Goal: Task Accomplishment & Management: Use online tool/utility

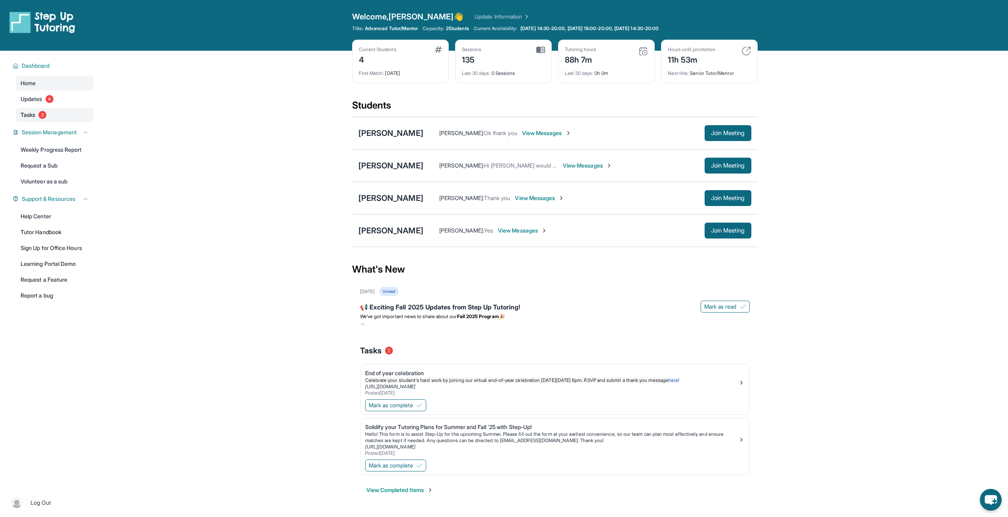
click at [19, 119] on link "Tasks 2" at bounding box center [55, 115] width 78 height 14
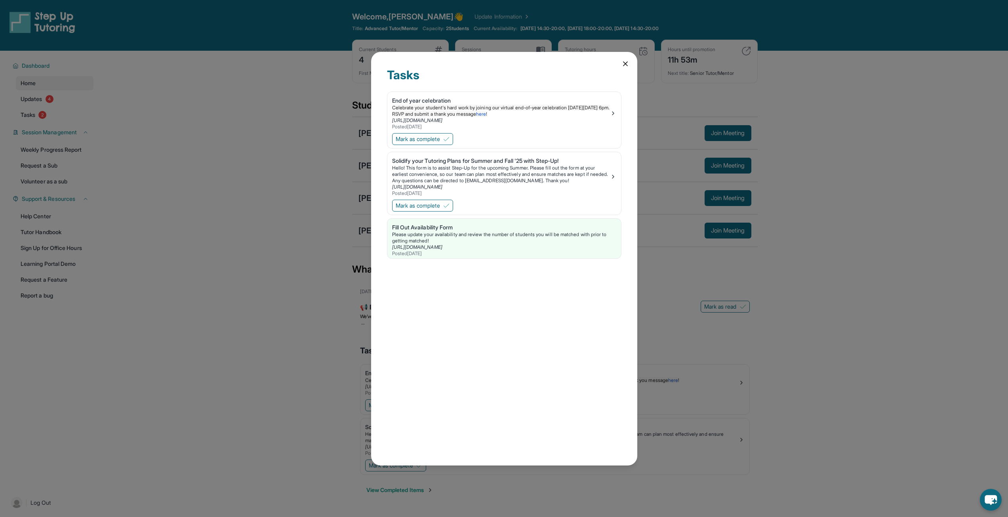
click at [623, 65] on icon at bounding box center [625, 64] width 4 height 4
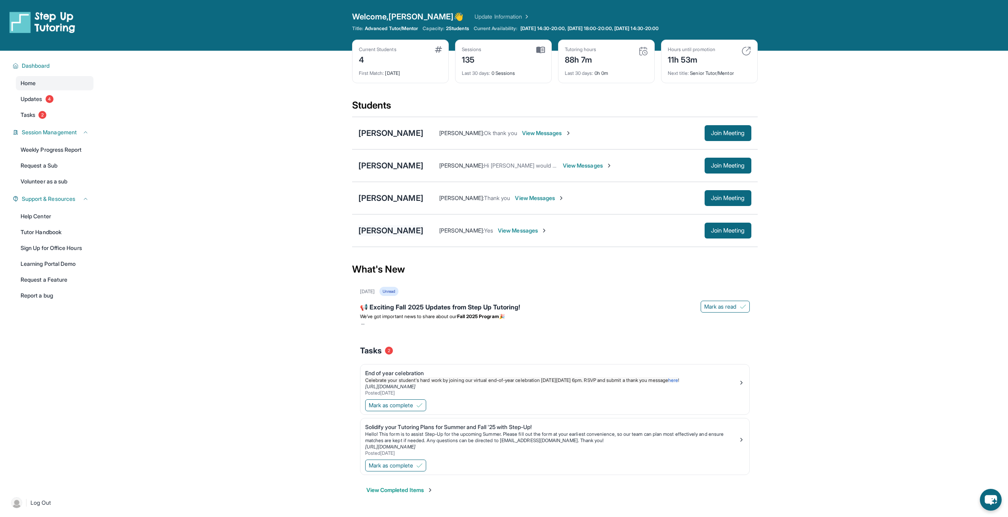
click at [372, 229] on div "[PERSON_NAME]" at bounding box center [390, 230] width 65 height 11
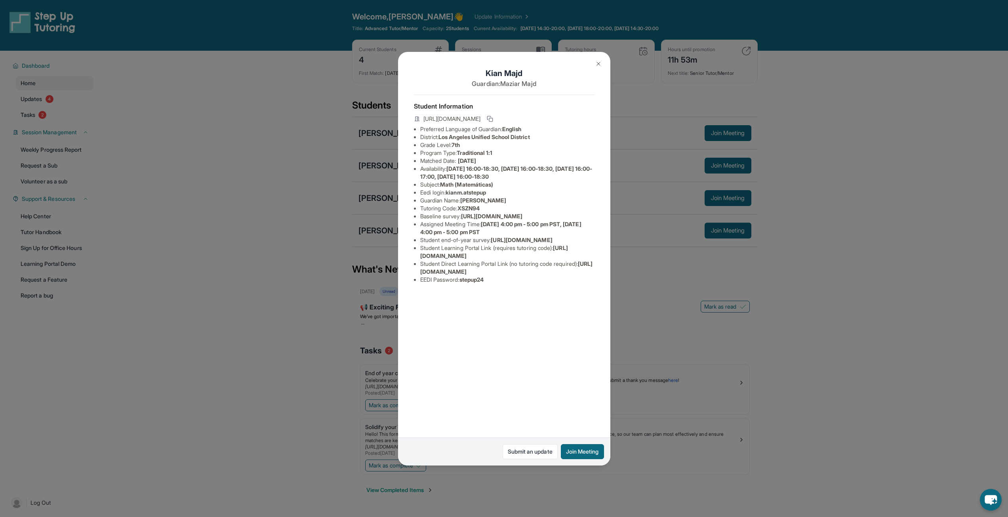
drag, startPoint x: 415, startPoint y: 307, endPoint x: 558, endPoint y: 312, distance: 142.6
click at [558, 284] on ul "Preferred Language of Guardian: English District: [GEOGRAPHIC_DATA] Unified Sch…" at bounding box center [504, 204] width 181 height 158
copy span "[URL][DOMAIN_NAME]"
click at [246, 63] on div "[PERSON_NAME] Guardian: [PERSON_NAME] Student Information [URL][DOMAIN_NAME] Pr…" at bounding box center [504, 258] width 1008 height 517
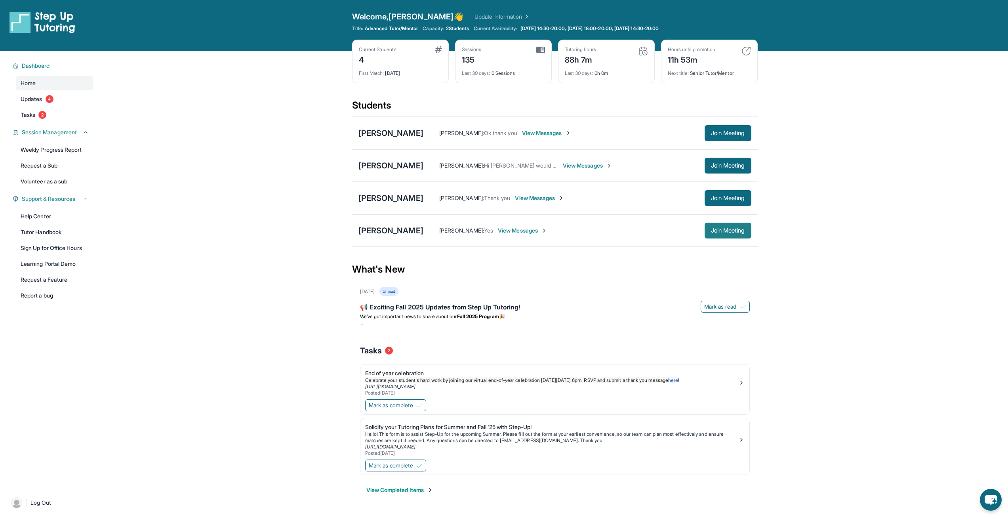
drag, startPoint x: 752, startPoint y: 229, endPoint x: 721, endPoint y: 229, distance: 30.9
click at [751, 229] on div "[PERSON_NAME] [PERSON_NAME] : Yes View Messages Join Meeting" at bounding box center [555, 230] width 406 height 32
click at [721, 229] on span "Join Meeting" at bounding box center [728, 230] width 34 height 5
drag, startPoint x: 722, startPoint y: 234, endPoint x: 717, endPoint y: 231, distance: 5.4
click at [720, 233] on button "Join Meeting" at bounding box center [728, 231] width 47 height 16
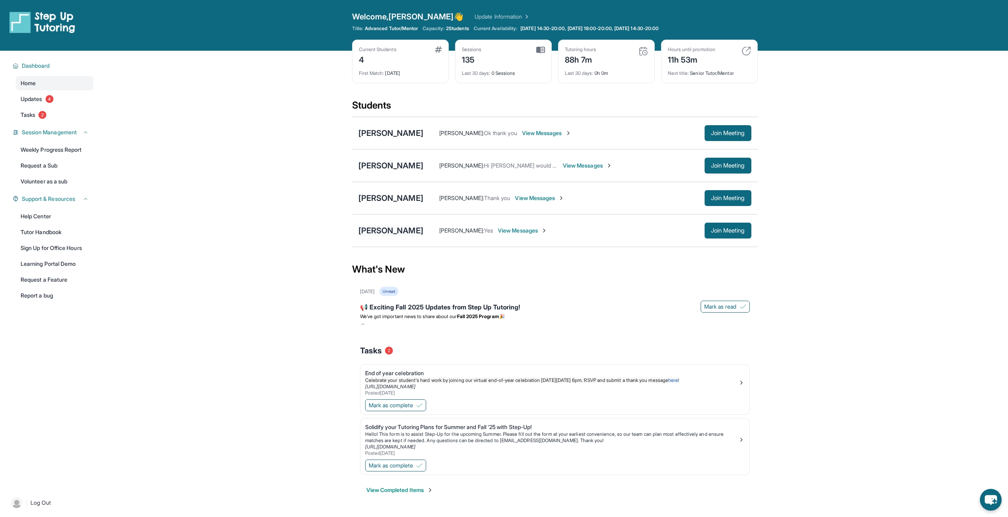
click at [383, 230] on div "[PERSON_NAME]" at bounding box center [390, 230] width 65 height 11
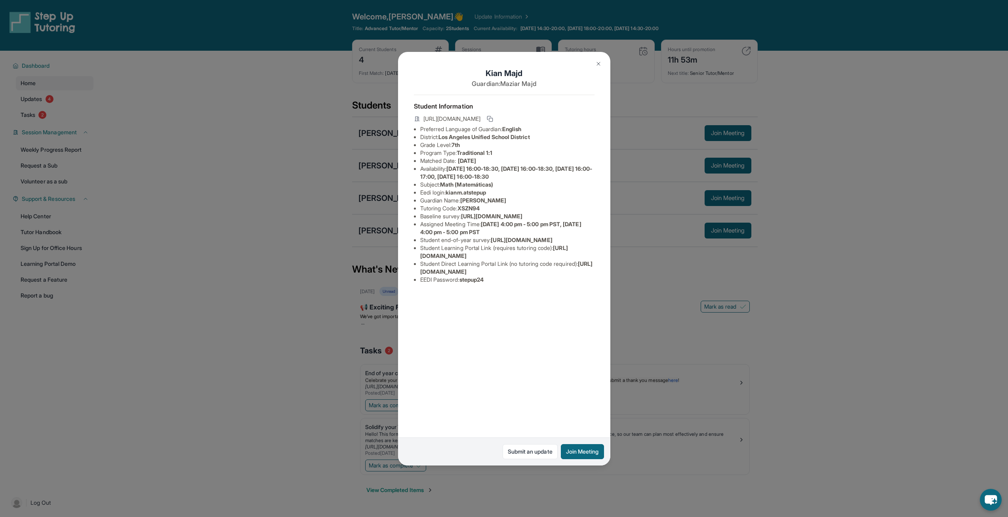
drag, startPoint x: 420, startPoint y: 227, endPoint x: 521, endPoint y: 229, distance: 100.6
click at [521, 220] on li "Baseline survey : [URL][DOMAIN_NAME]" at bounding box center [507, 216] width 174 height 8
copy span "[URL][DOMAIN_NAME]"
click at [600, 61] on img at bounding box center [598, 64] width 6 height 6
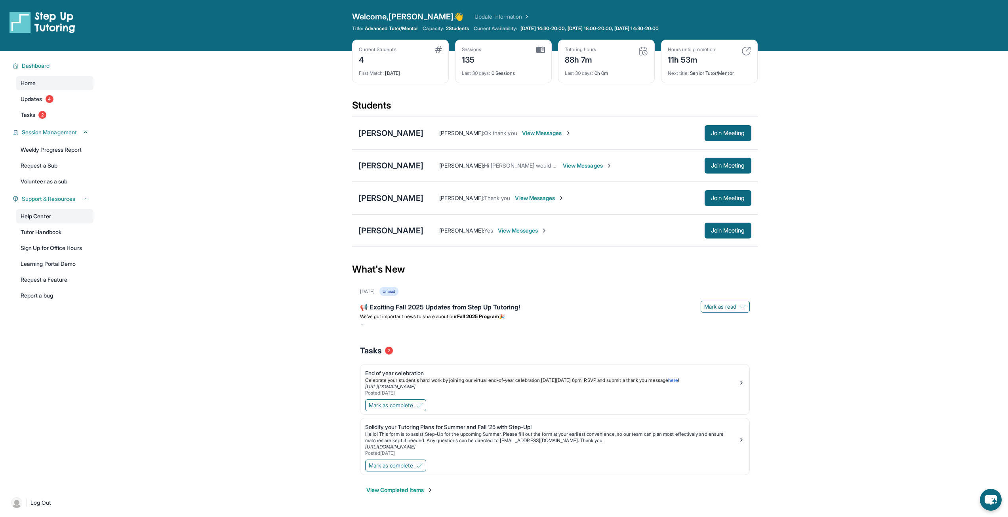
click at [48, 217] on link "Help Center" at bounding box center [55, 216] width 78 height 14
